Goal: Book appointment/travel/reservation

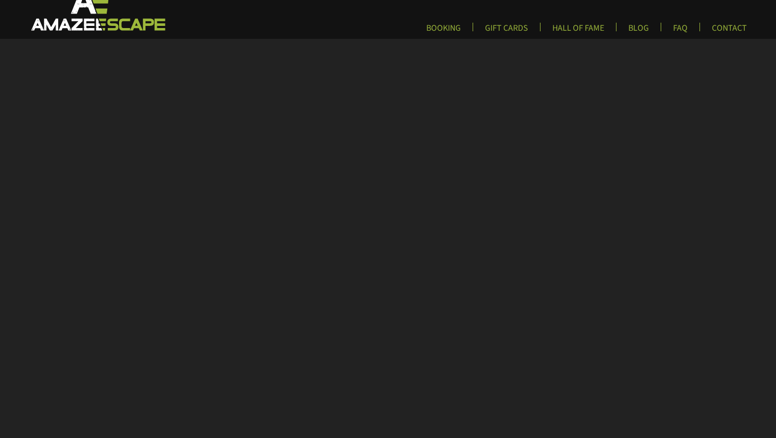
scroll to position [27, 0]
click at [448, 34] on link "BOOKING" at bounding box center [444, 31] width 52 height 18
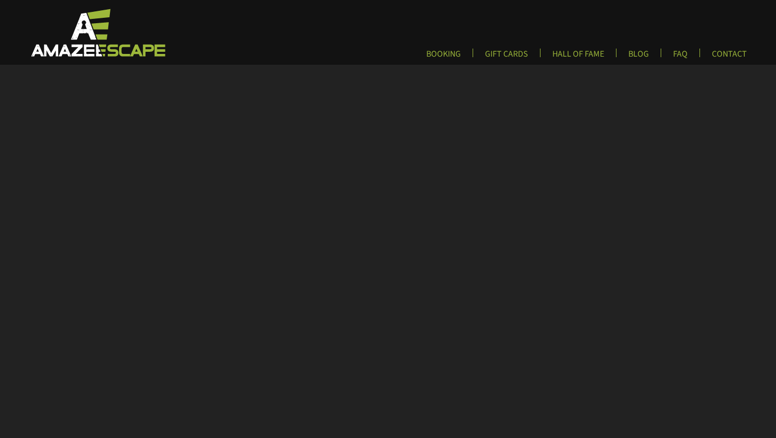
click at [89, 45] on img at bounding box center [96, 33] width 159 height 50
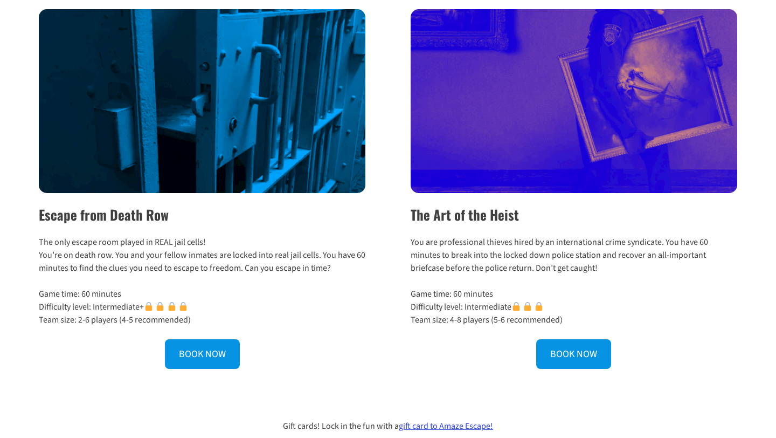
scroll to position [383, 0]
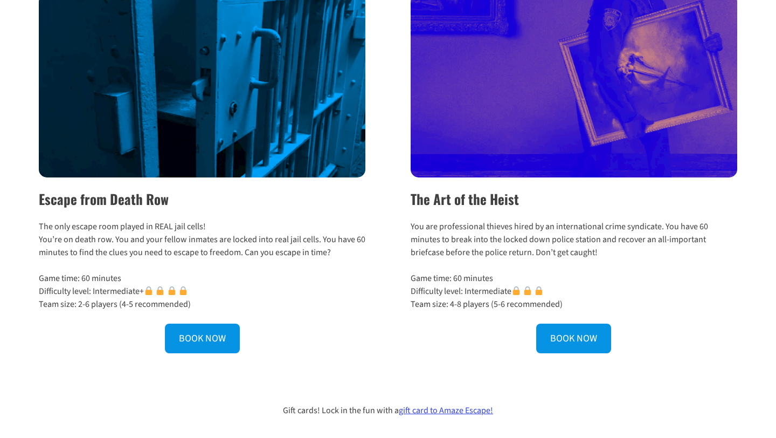
click at [209, 118] on img at bounding box center [202, 86] width 327 height 184
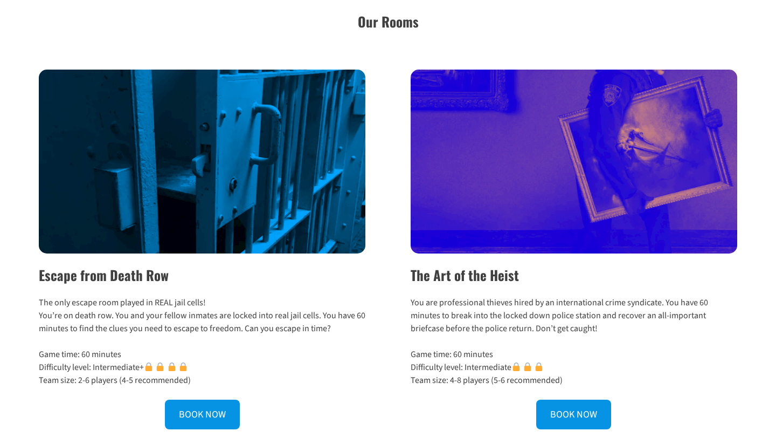
scroll to position [316, 0]
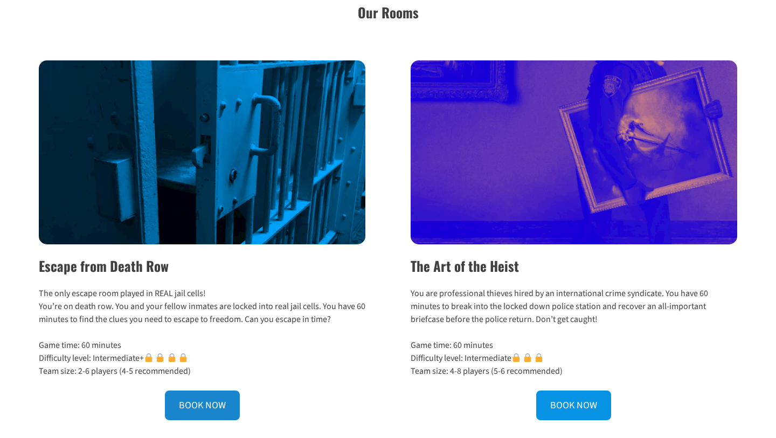
click at [191, 413] on link "BOOK NOW" at bounding box center [202, 405] width 75 height 30
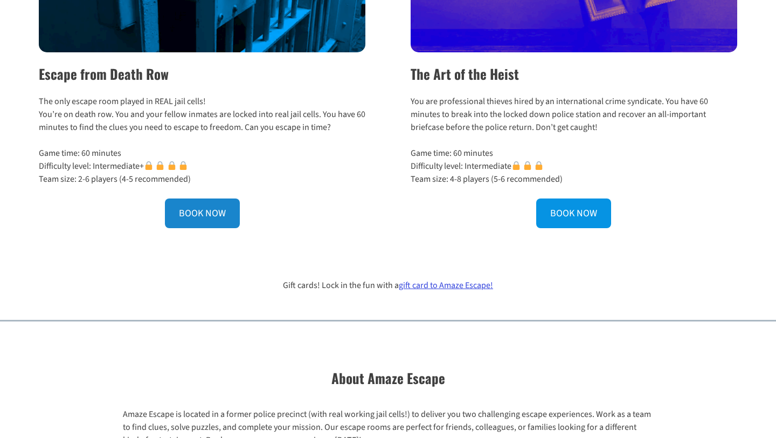
scroll to position [509, 0]
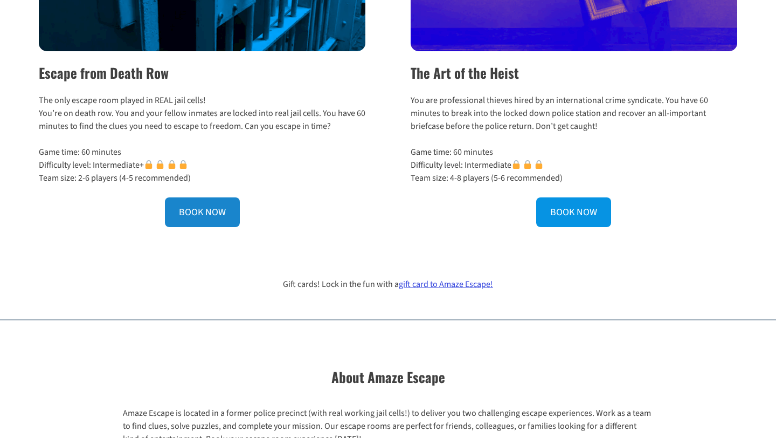
click at [217, 219] on link "BOOK NOW" at bounding box center [202, 212] width 75 height 30
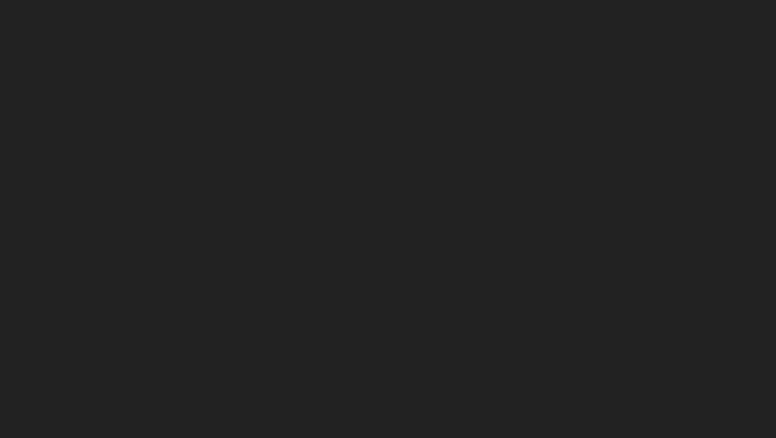
scroll to position [187, 0]
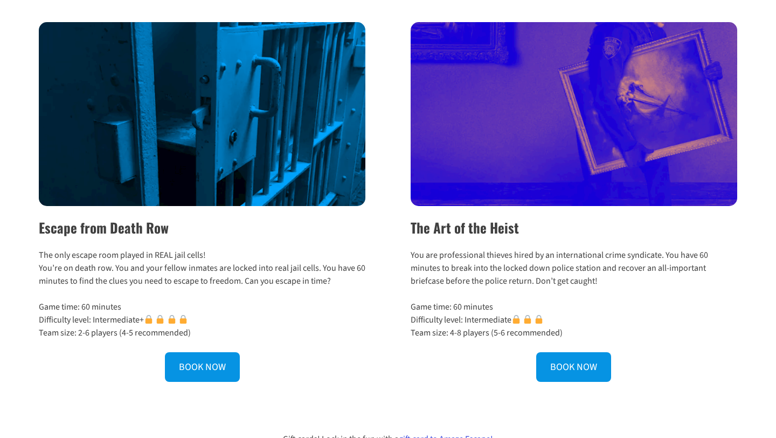
scroll to position [358, 0]
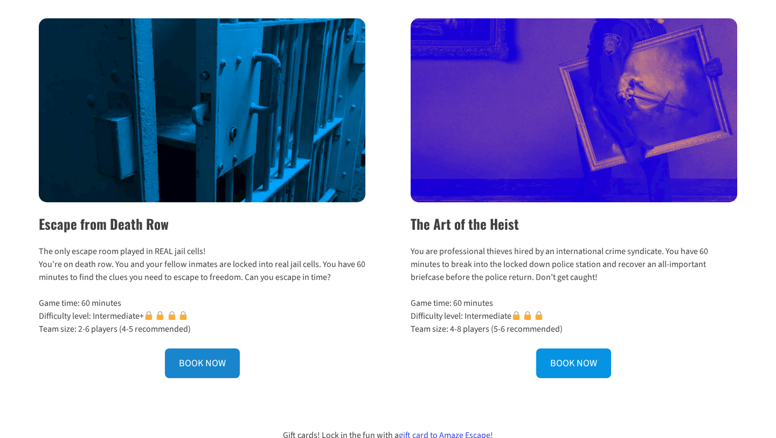
click at [190, 365] on link "BOOK NOW" at bounding box center [202, 363] width 75 height 30
